Goal: Find specific page/section: Find specific page/section

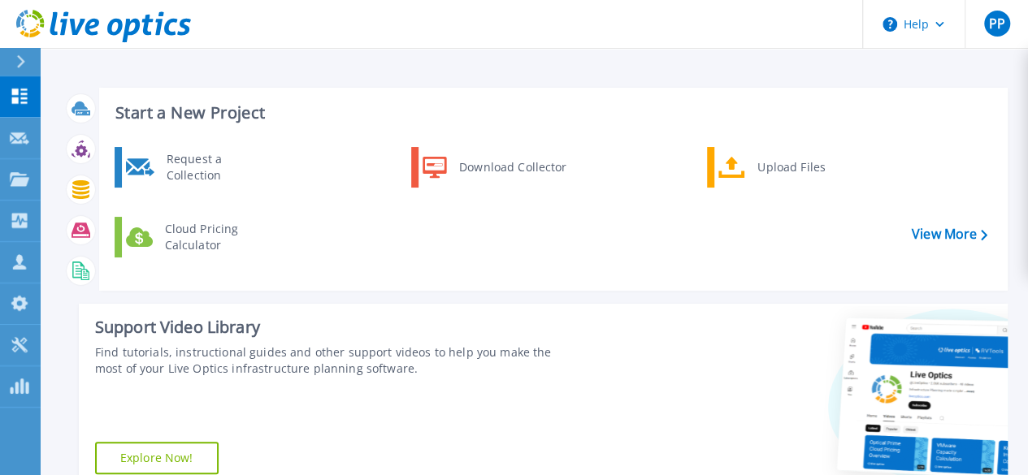
click at [24, 63] on icon at bounding box center [20, 61] width 9 height 13
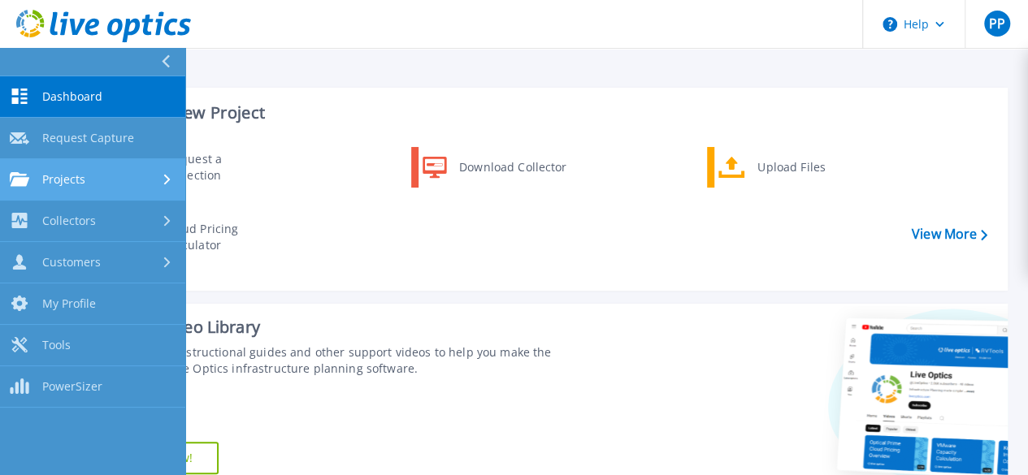
click at [44, 178] on span "Projects" at bounding box center [63, 179] width 43 height 15
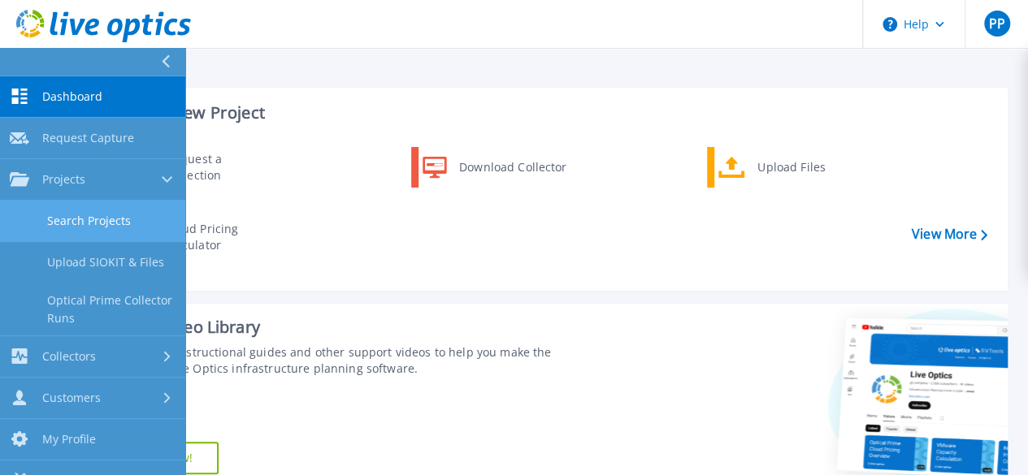
click at [60, 219] on link "Search Projects" at bounding box center [92, 221] width 185 height 41
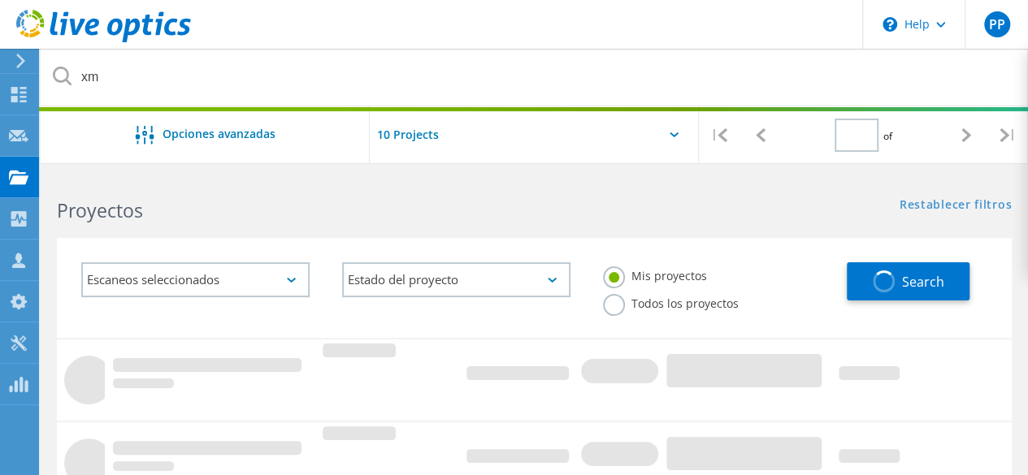
type input "1"
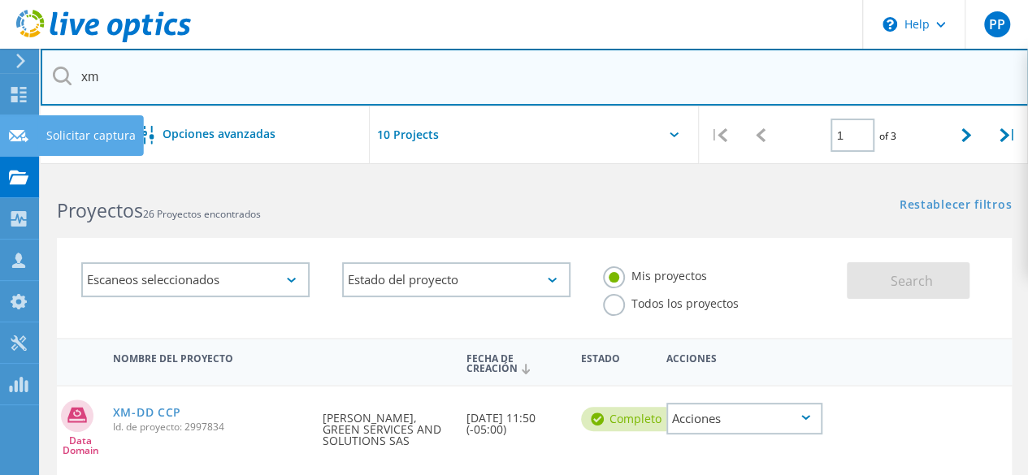
drag, startPoint x: 258, startPoint y: 71, endPoint x: 0, endPoint y: 128, distance: 263.7
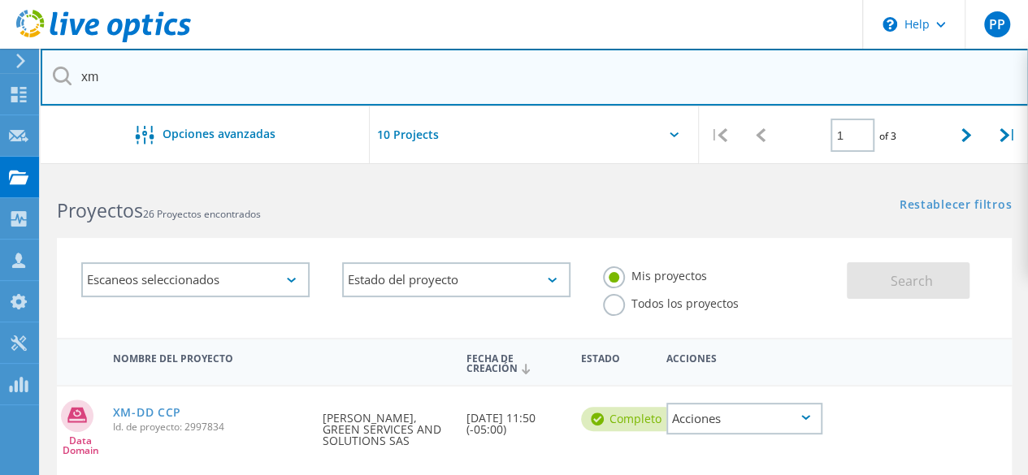
drag, startPoint x: 0, startPoint y: 128, endPoint x: 107, endPoint y: 74, distance: 120.3
click at [107, 74] on input "xm" at bounding box center [535, 77] width 988 height 57
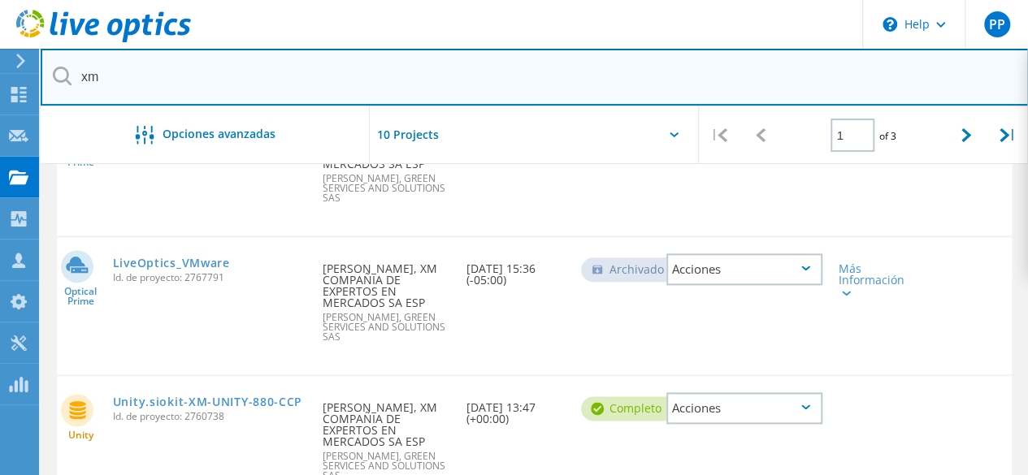
scroll to position [975, 0]
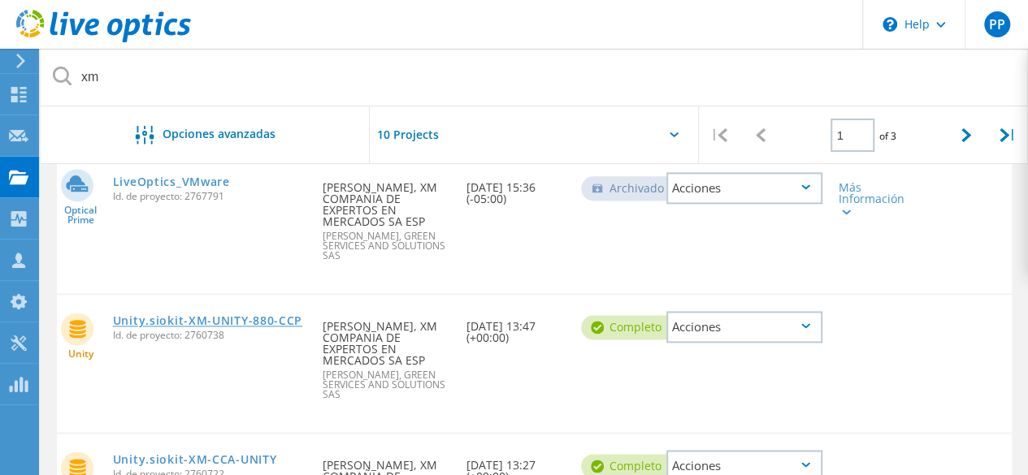
click at [247, 320] on link "Unity.siokit-XM-UNITY-880-CCP" at bounding box center [207, 320] width 189 height 11
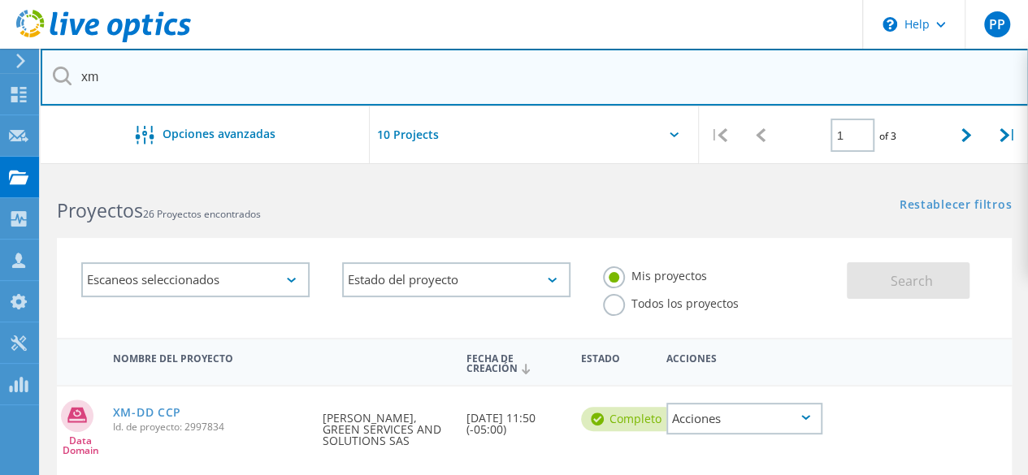
click at [205, 93] on input "xm" at bounding box center [535, 77] width 988 height 57
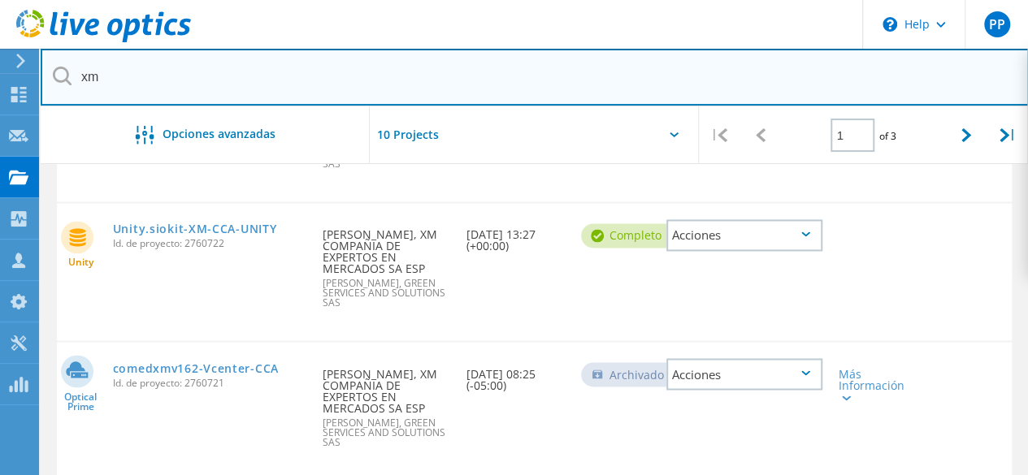
scroll to position [1219, 0]
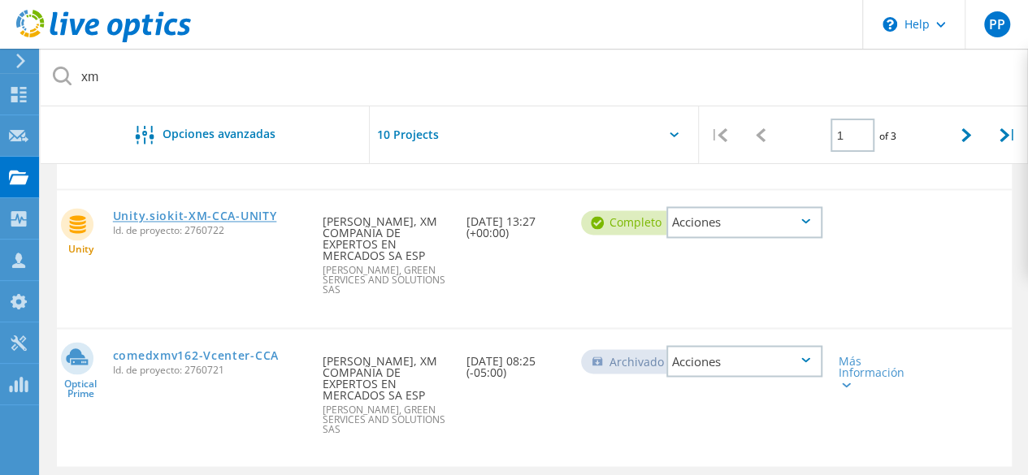
click at [227, 222] on link "Unity.siokit-XM-CCA-UNITY" at bounding box center [195, 215] width 164 height 11
